Goal: Information Seeking & Learning: Understand process/instructions

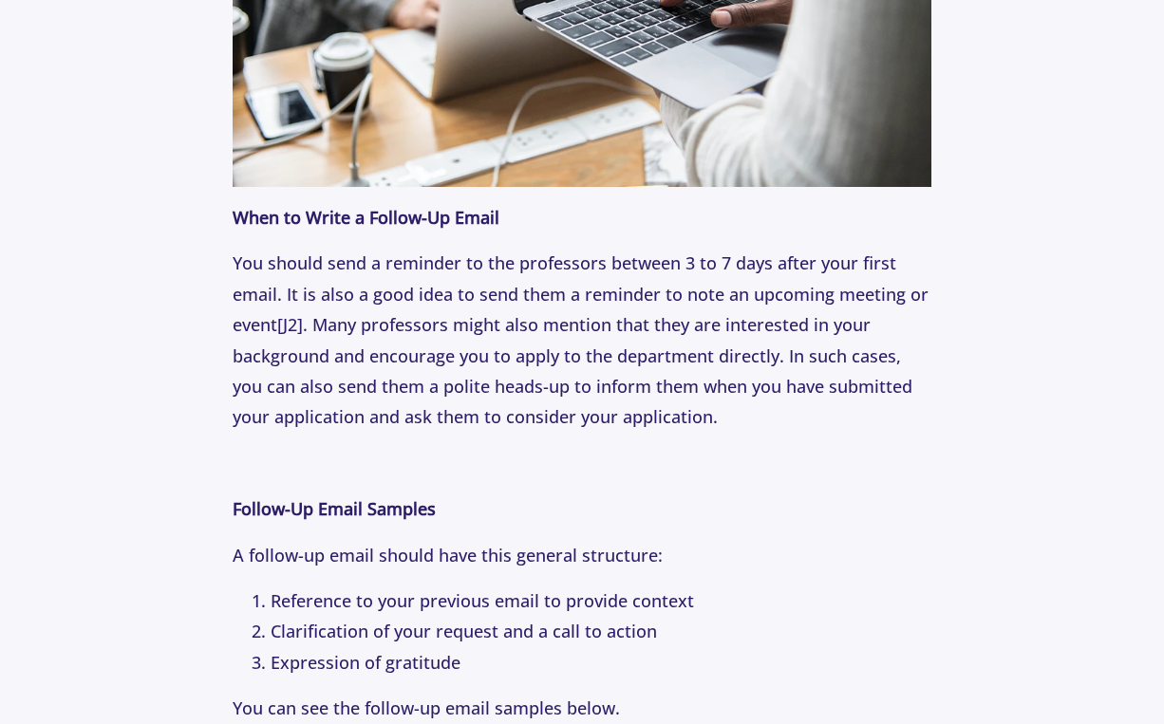
scroll to position [1808, 0]
drag, startPoint x: 745, startPoint y: 397, endPoint x: 227, endPoint y: 183, distance: 560.7
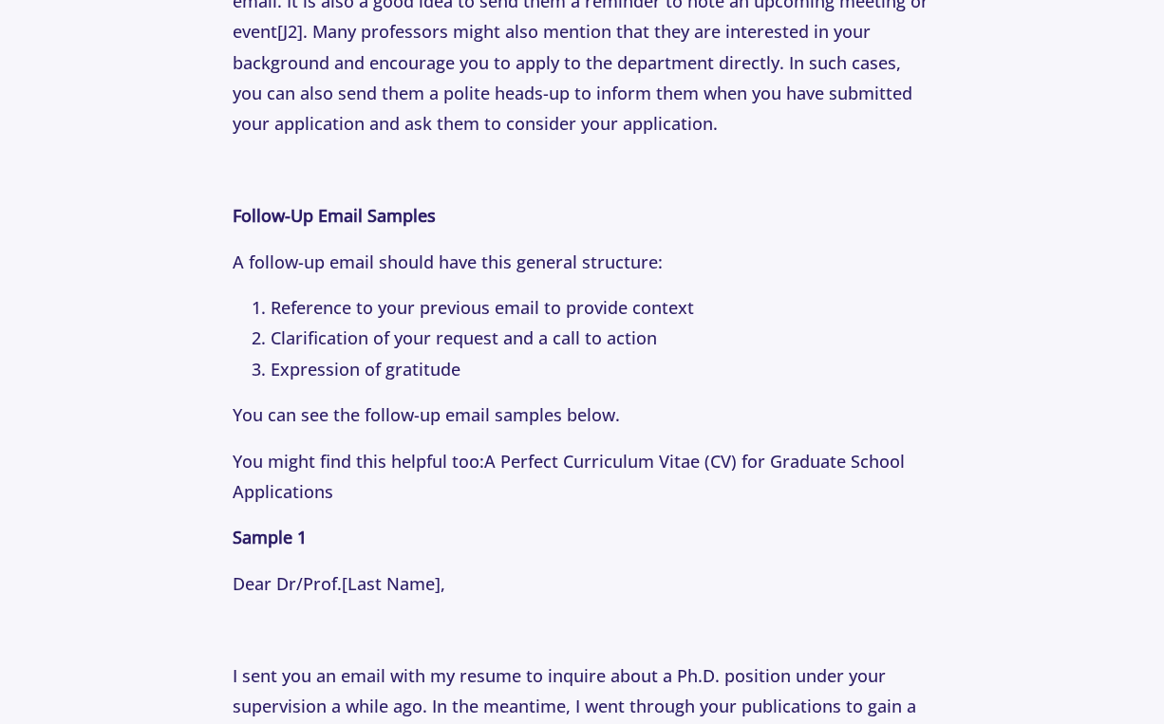
scroll to position [2097, 0]
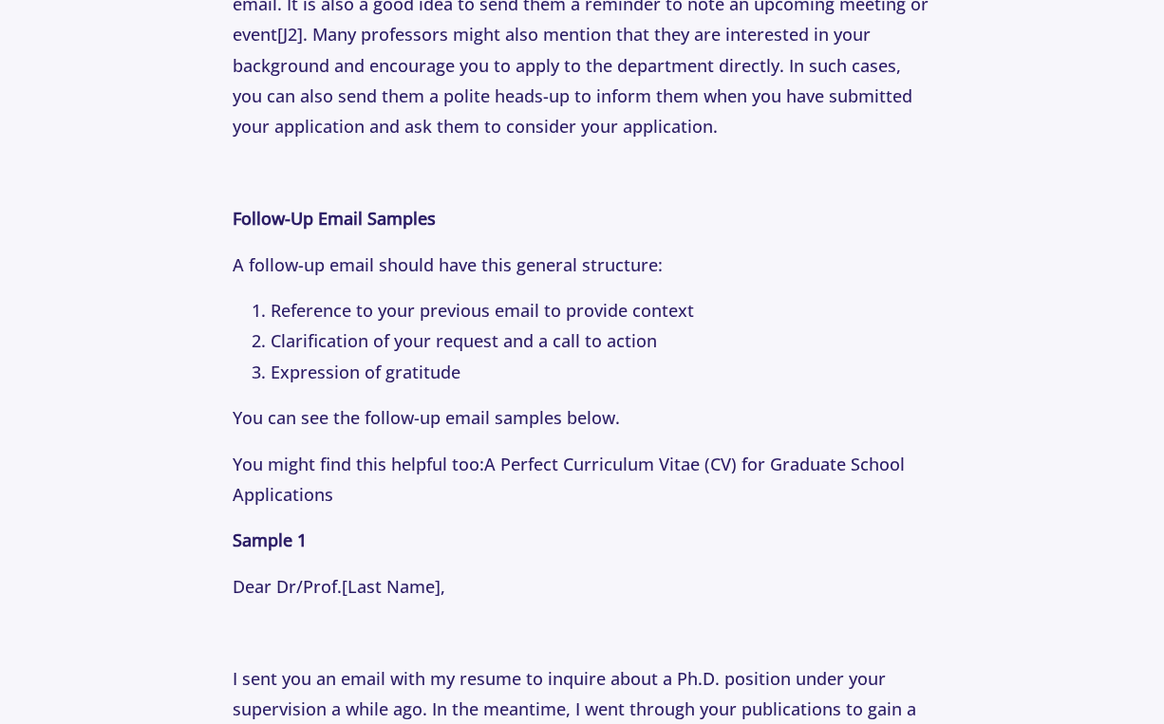
copy p "When to Write a Follow-Up Email You should send a reminder to the professors be…"
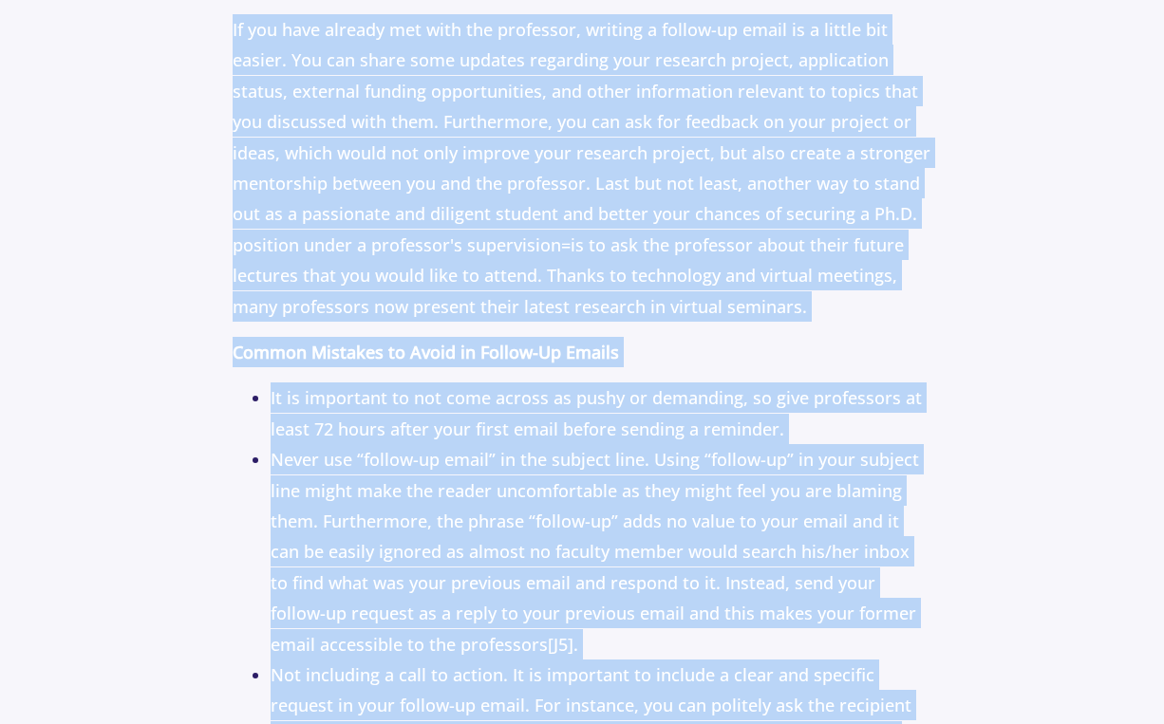
scroll to position [4134, 0]
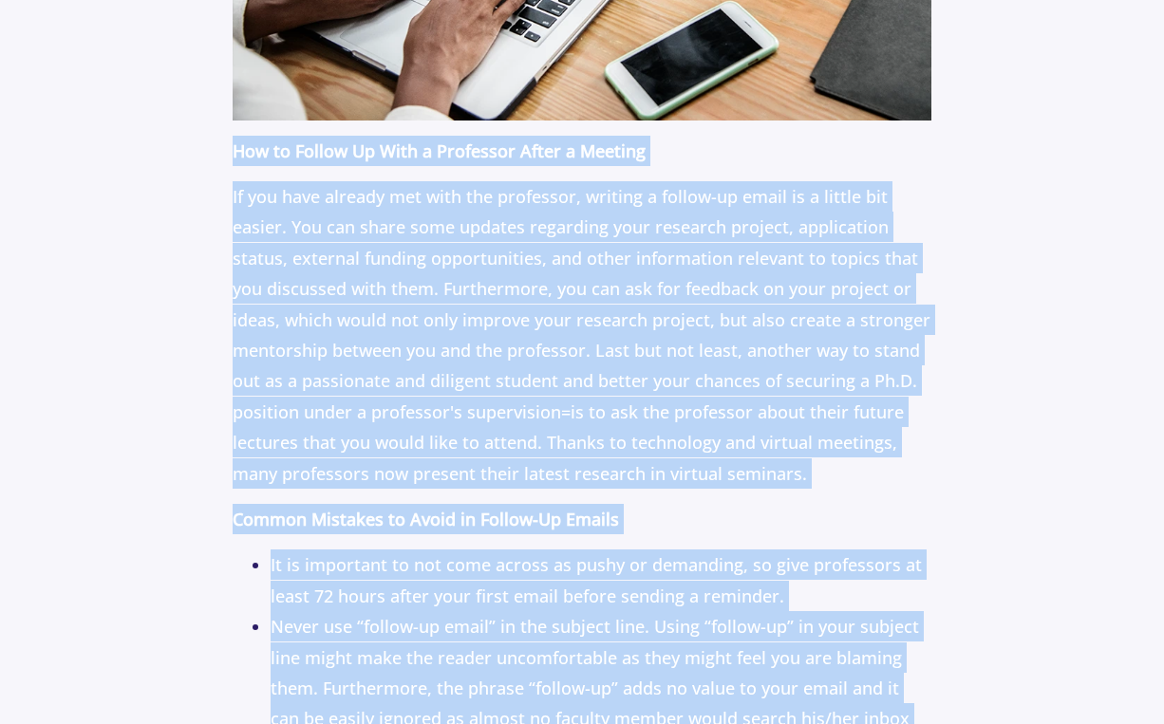
drag, startPoint x: 797, startPoint y: 428, endPoint x: 233, endPoint y: 110, distance: 647.5
copy p "How to Follow Up With a Professor After a Meeting If you have already met with …"
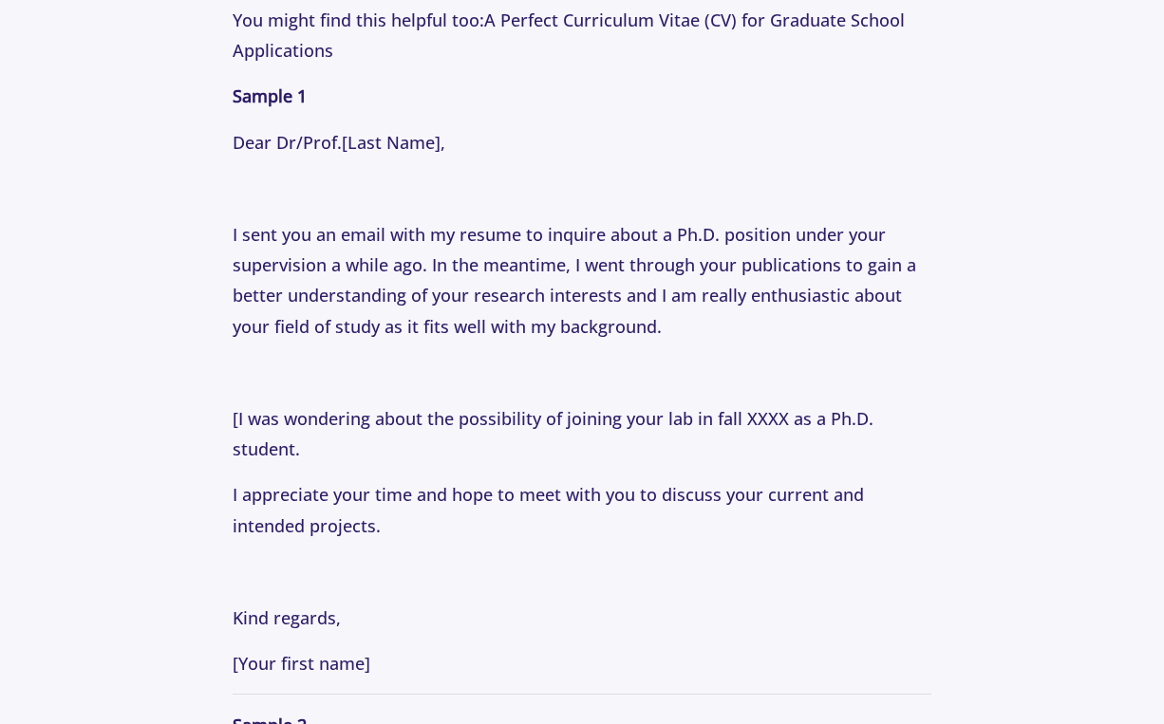
scroll to position [2540, 0]
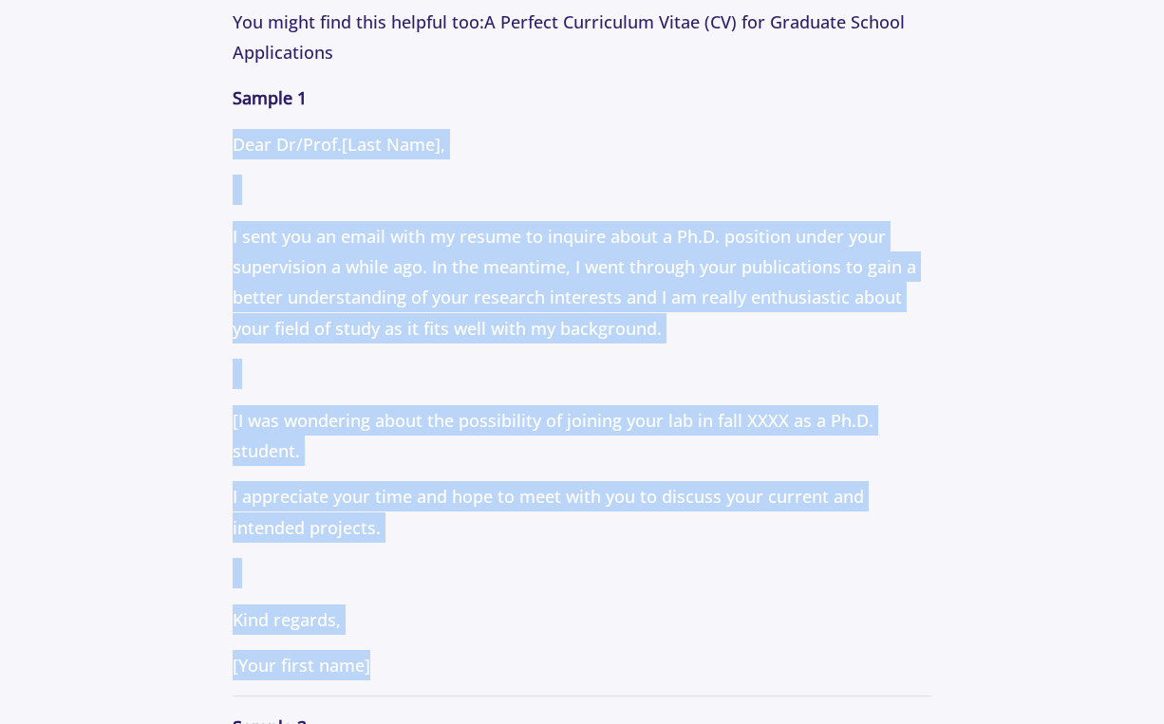
drag, startPoint x: 378, startPoint y: 628, endPoint x: 224, endPoint y: 103, distance: 547.1
click at [224, 103] on section "Tips [DATE] How to Email Professors: Following Up Professionally with Professor…" at bounding box center [582, 721] width 1164 height 6173
copy p "Dear Dr/Prof. [Last Name] , I sent you an email with my resume to inquire about…"
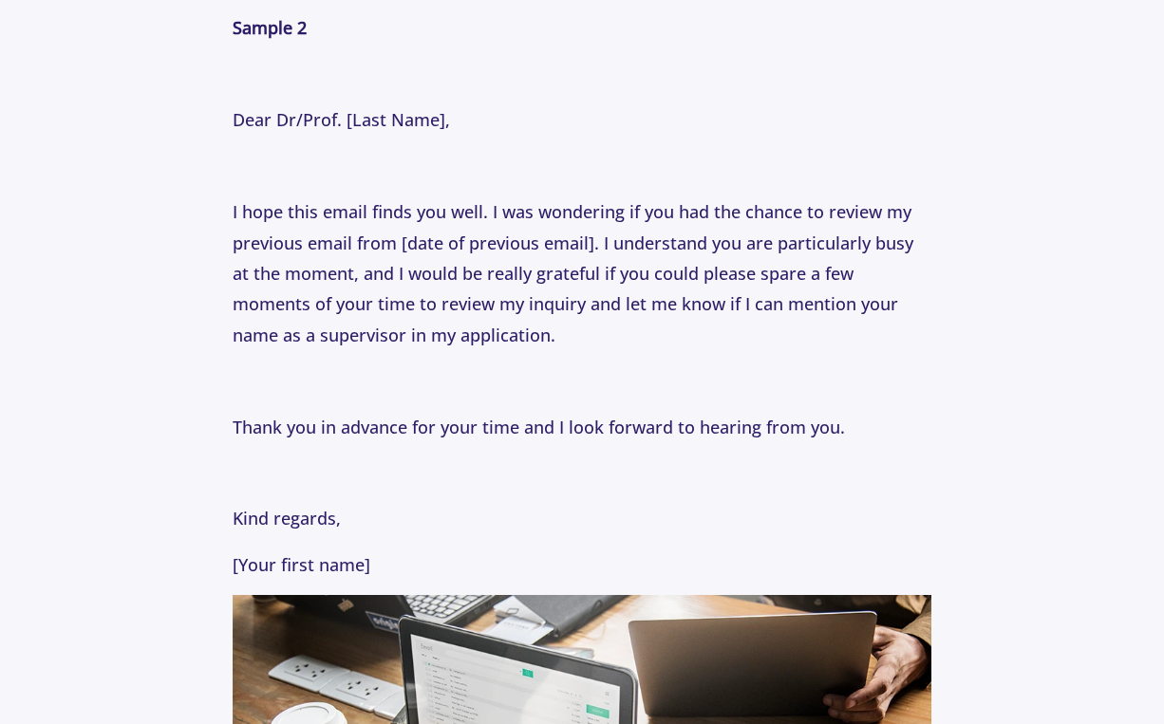
scroll to position [3241, 0]
drag, startPoint x: 386, startPoint y: 520, endPoint x: 219, endPoint y: 72, distance: 478.3
click at [219, 72] on section "Tips [DATE] How to Email Professors: Following Up Professionally with Professor…" at bounding box center [582, 20] width 1164 height 6173
copy p "Dear Dr/Prof. [Last Name], I hope this email finds you well. I was wondering if…"
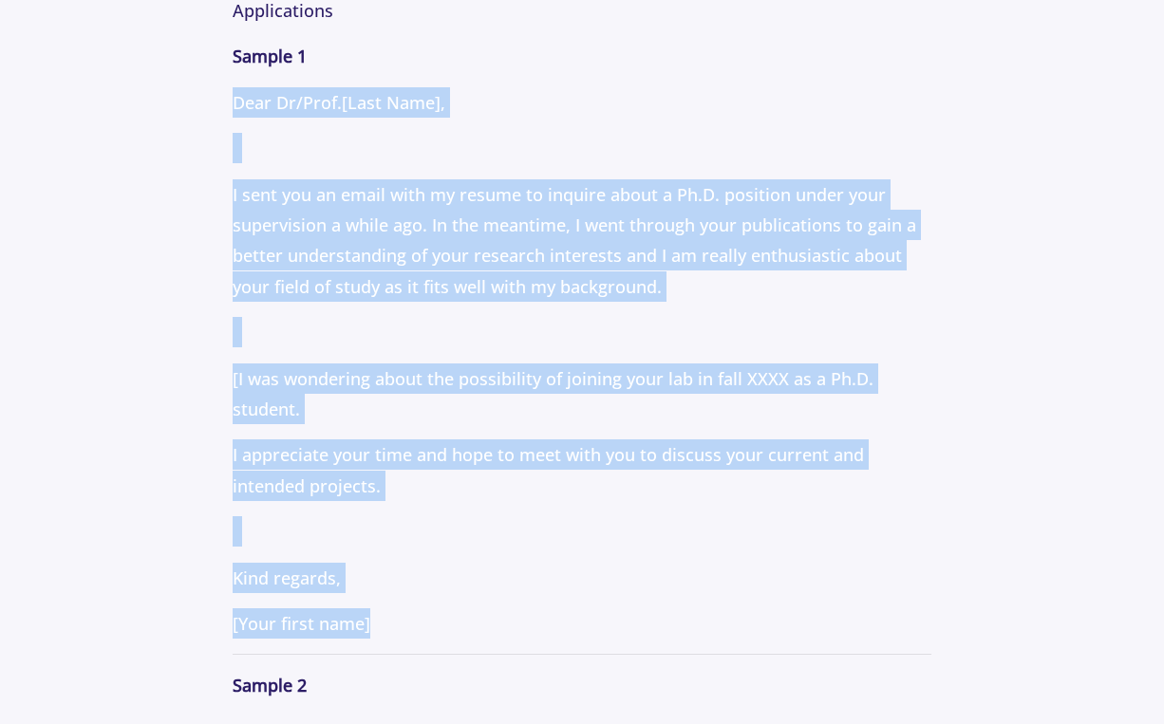
scroll to position [2576, 0]
